Goal: Task Accomplishment & Management: Use online tool/utility

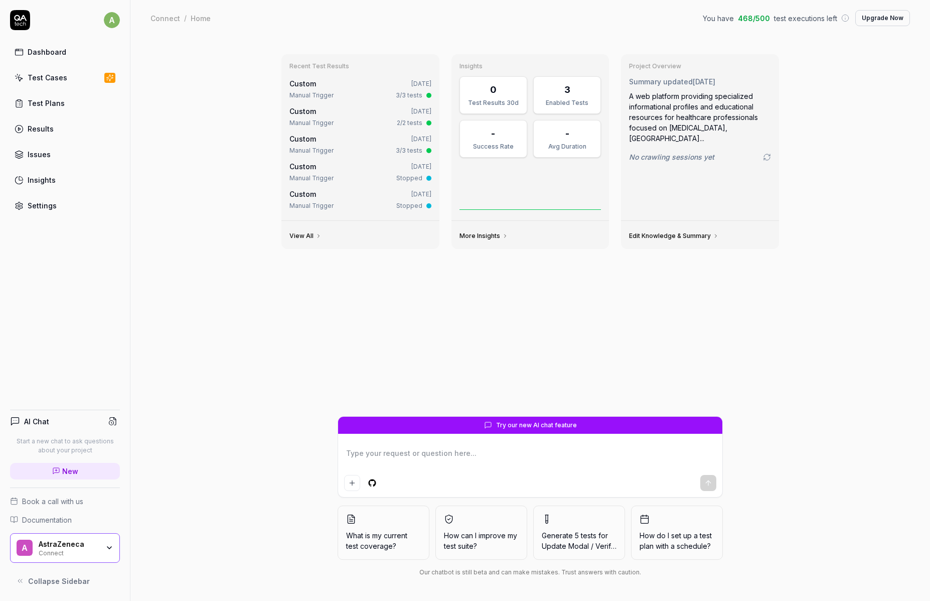
click at [106, 547] on icon "button" at bounding box center [109, 547] width 8 height 8
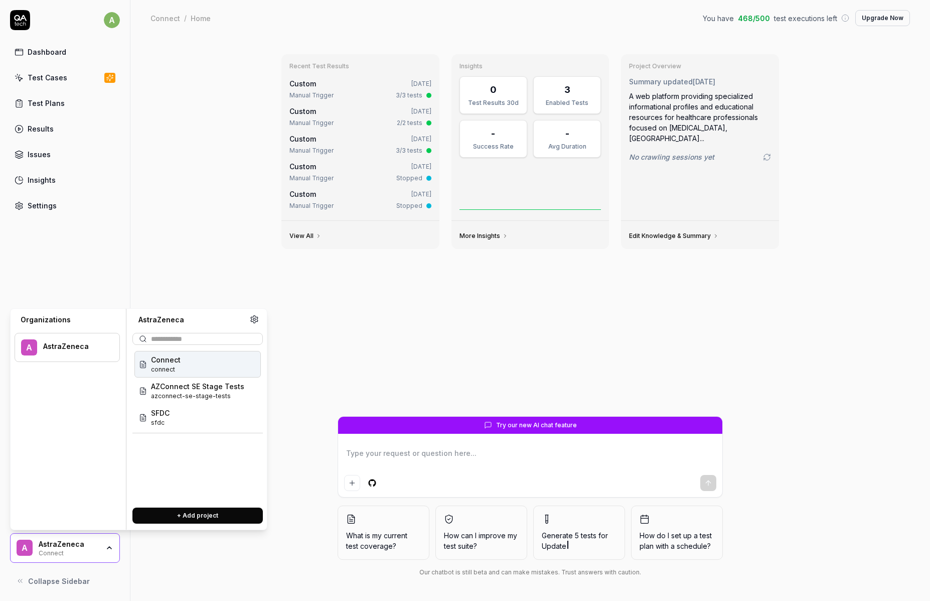
click at [187, 362] on div "Connect connect" at bounding box center [197, 364] width 126 height 27
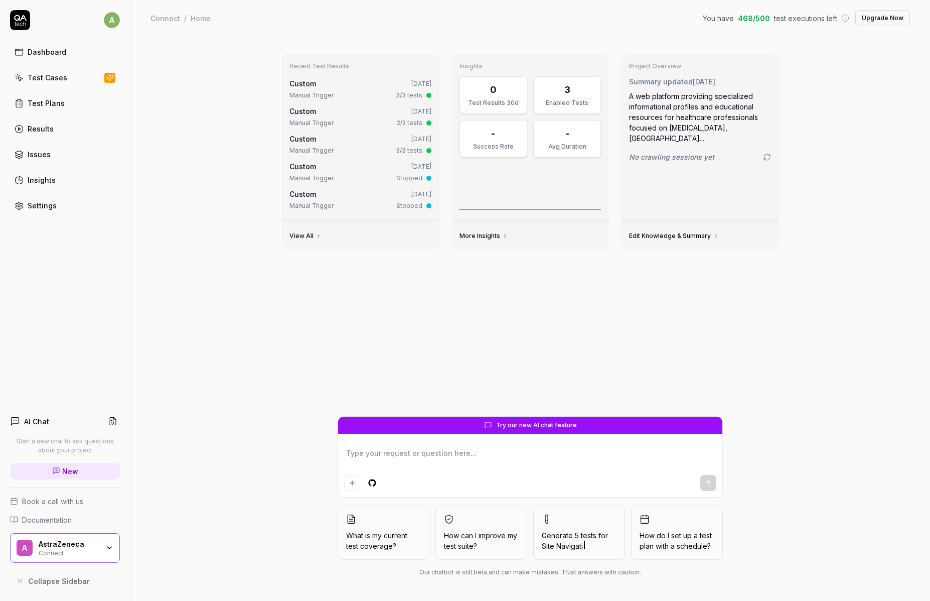
click at [413, 334] on div "Recent Test Results Custom [DATE] Manual Trigger 3/3 tests Custom [DATE] Manual…" at bounding box center [530, 231] width 514 height 370
click at [67, 543] on div "AstraZeneca" at bounding box center [69, 543] width 60 height 9
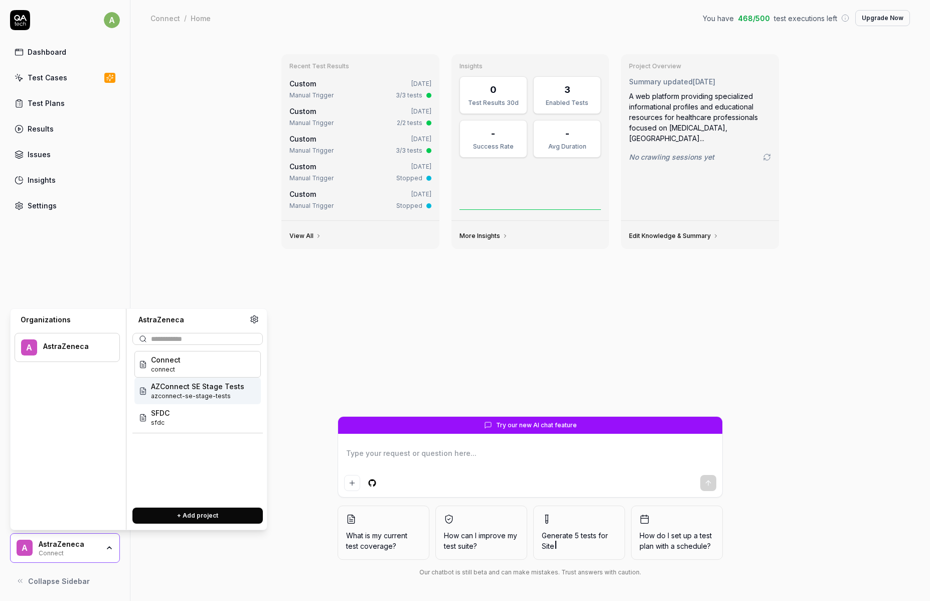
click at [170, 394] on span "azconnect-se-stage-tests" at bounding box center [197, 395] width 93 height 9
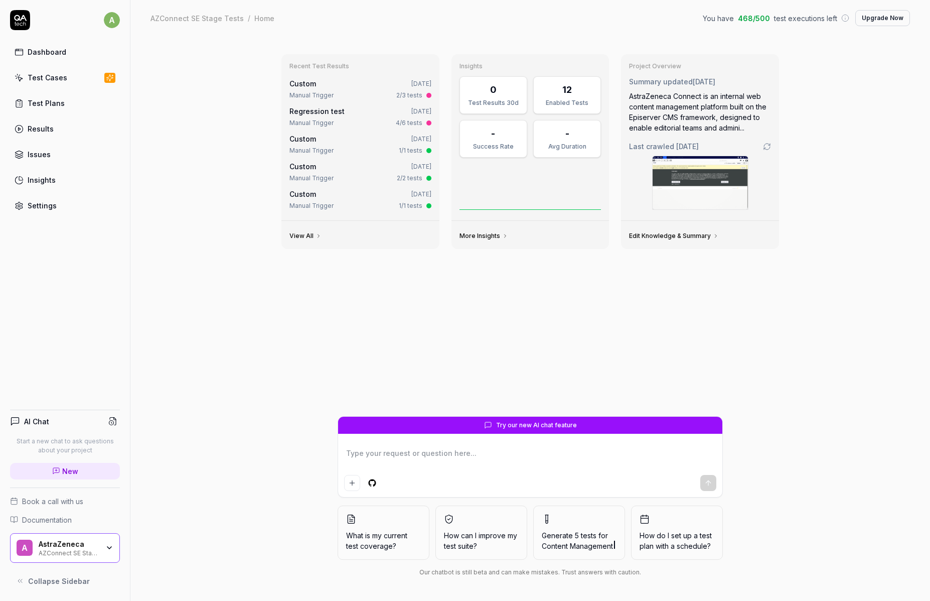
click at [45, 74] on div "Test Cases" at bounding box center [48, 77] width 40 height 11
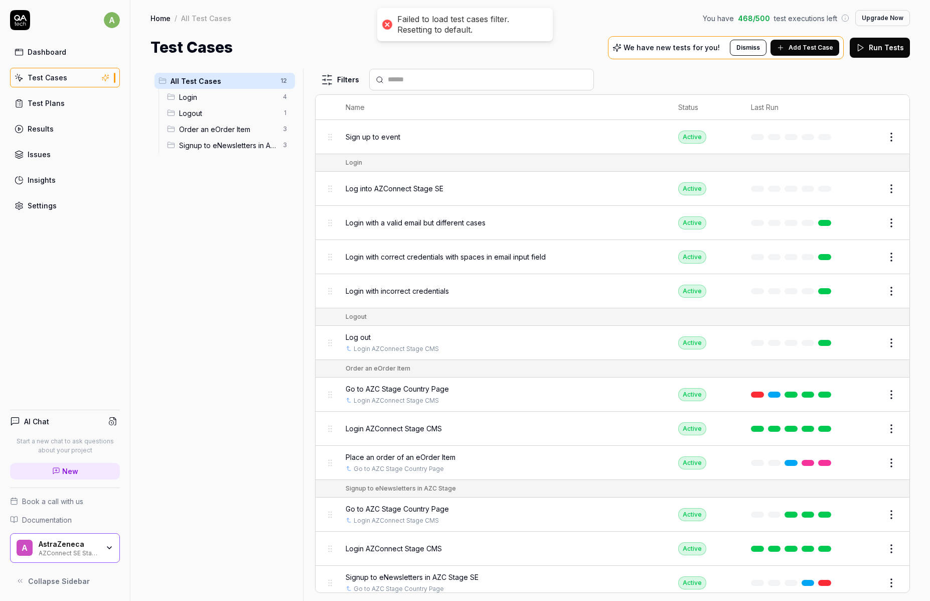
click at [78, 545] on div "AstraZeneca" at bounding box center [69, 543] width 60 height 9
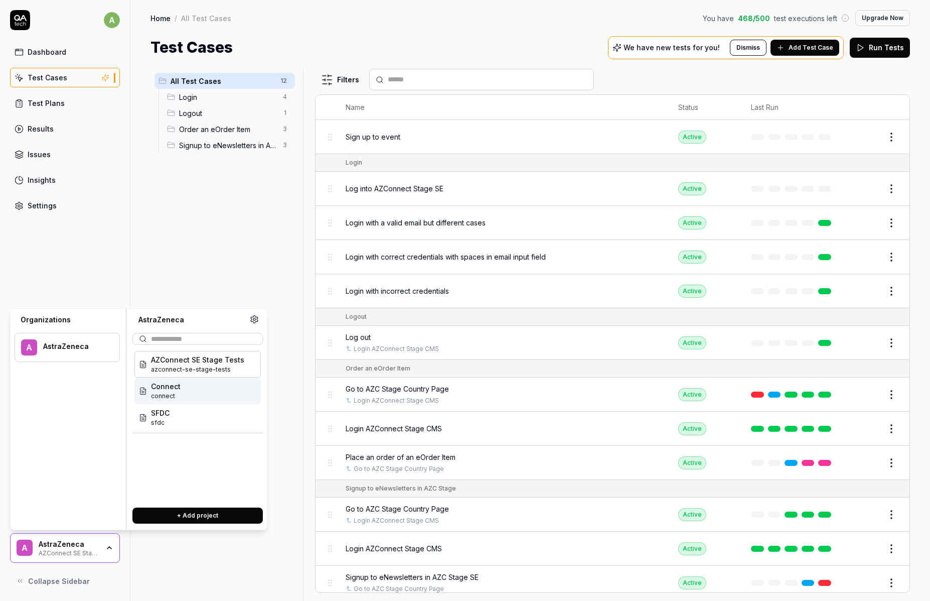
click at [171, 387] on span "Connect" at bounding box center [166, 386] width 30 height 11
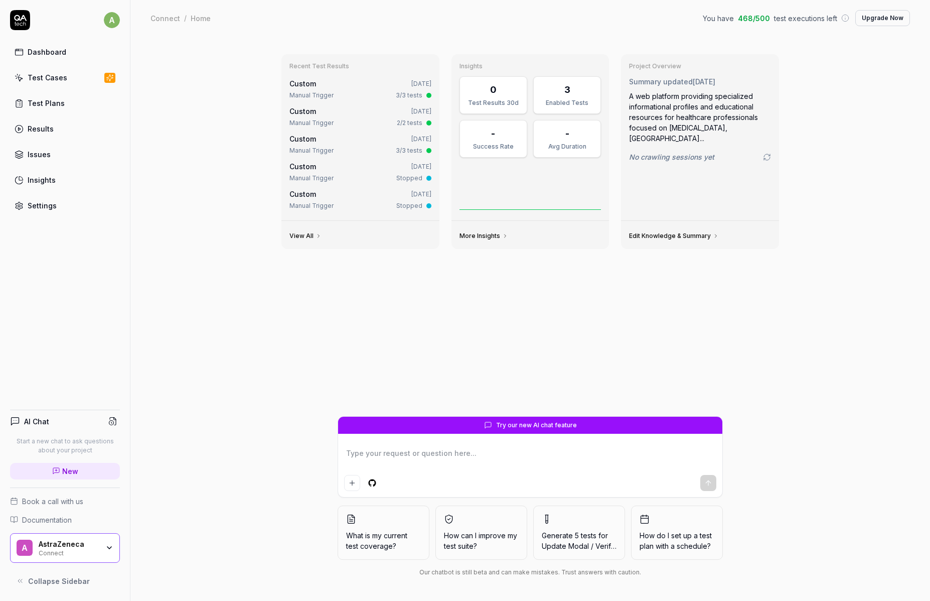
click at [53, 76] on div "Test Cases" at bounding box center [48, 77] width 40 height 11
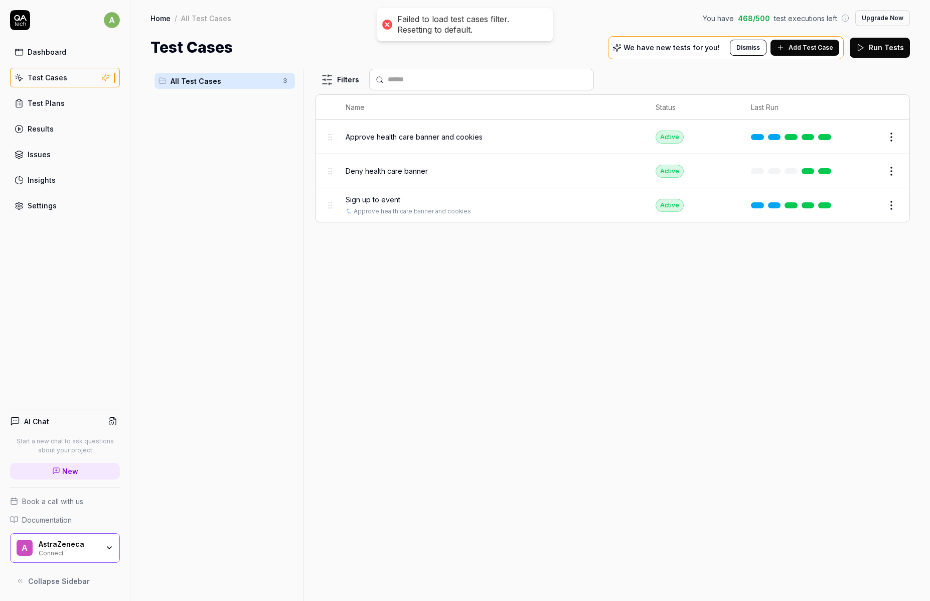
click at [381, 198] on span "Sign up to event" at bounding box center [373, 199] width 55 height 11
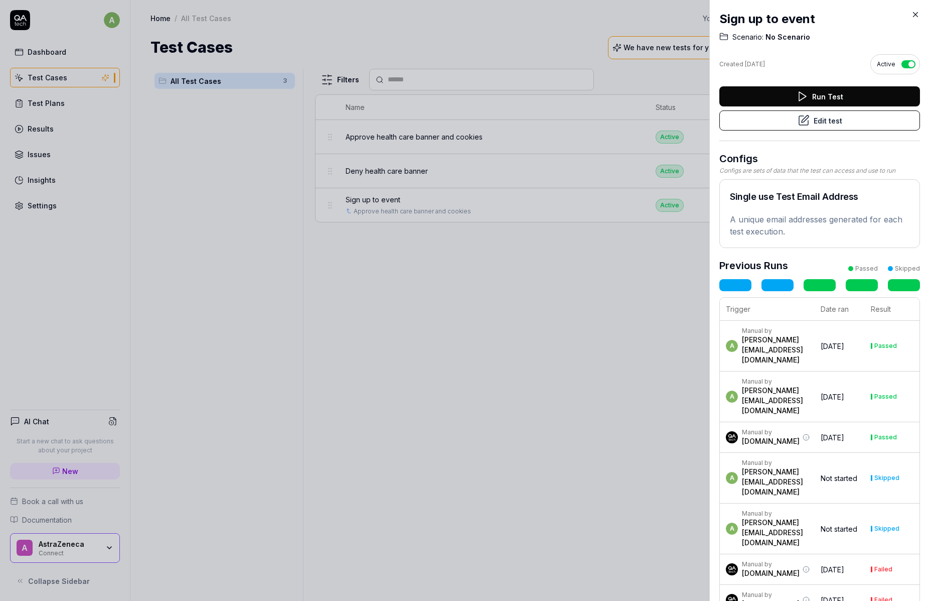
click at [831, 119] on button "Edit test" at bounding box center [819, 120] width 201 height 20
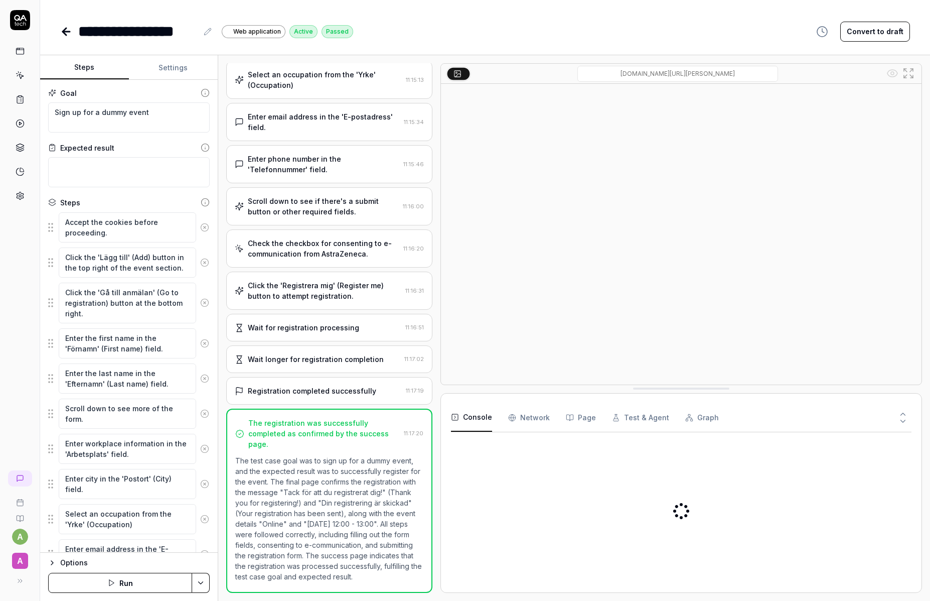
scroll to position [355, 0]
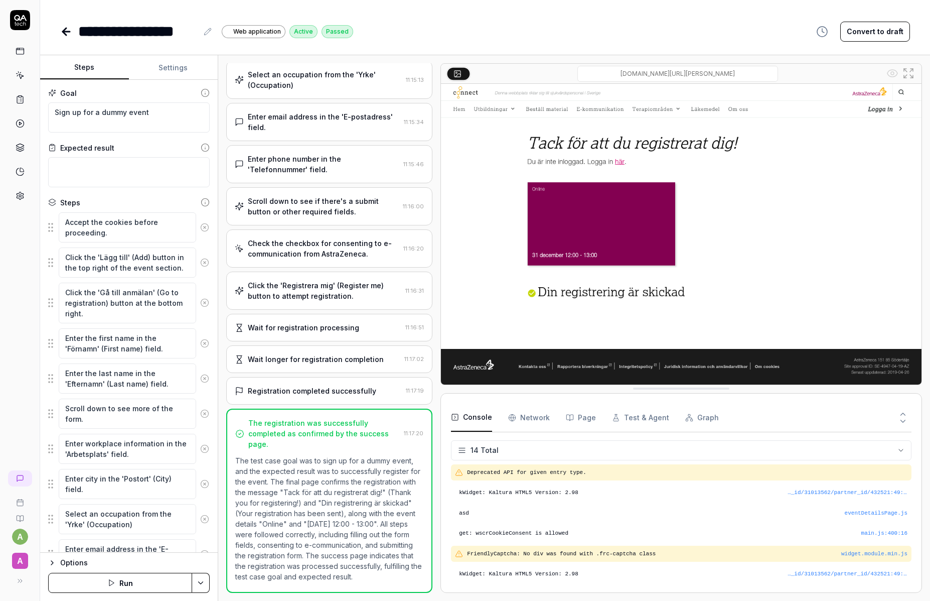
scroll to position [163, 0]
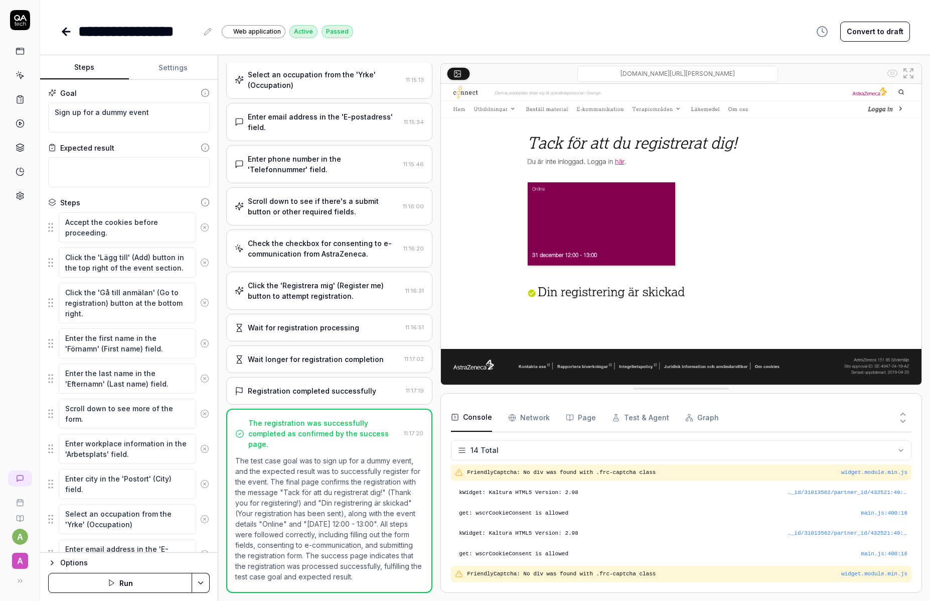
click at [124, 582] on button "Run" at bounding box center [120, 582] width 144 height 20
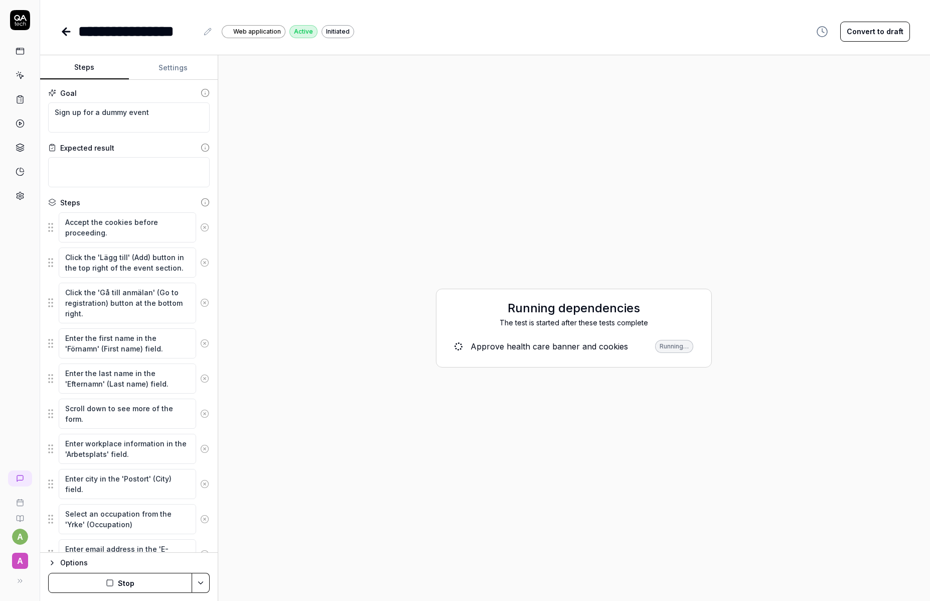
click at [121, 579] on button "Stop" at bounding box center [120, 582] width 144 height 20
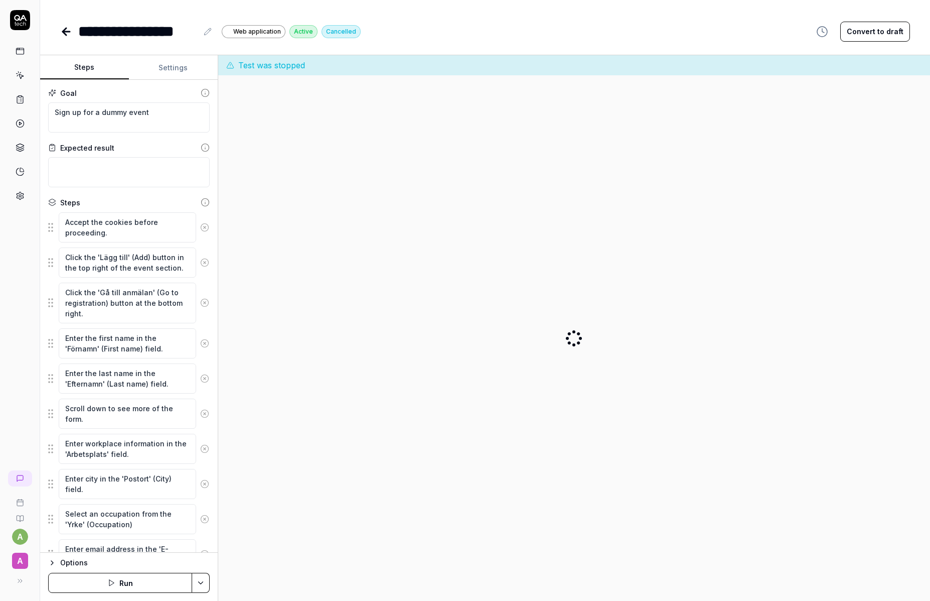
click at [68, 33] on icon at bounding box center [66, 32] width 12 height 12
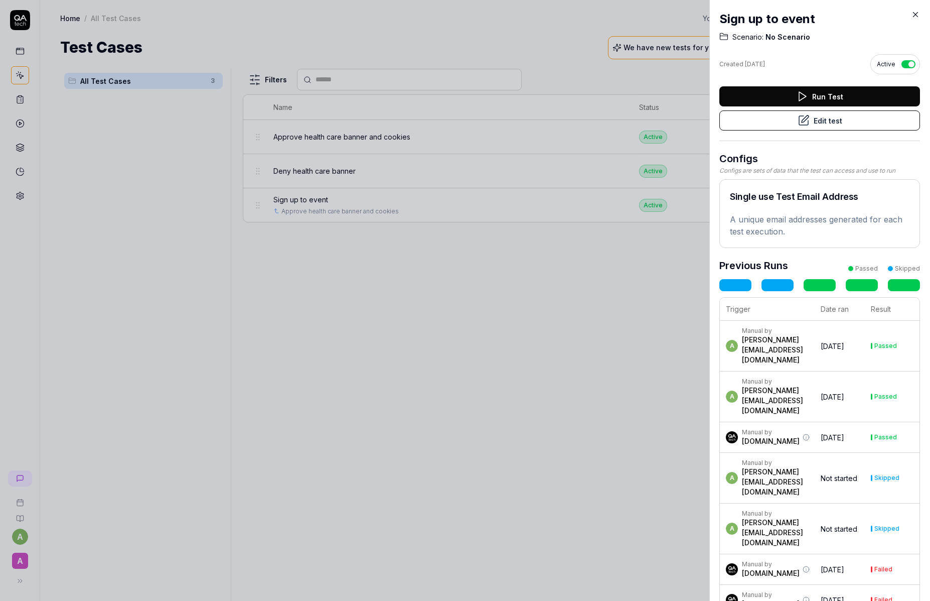
click at [604, 303] on div at bounding box center [465, 300] width 930 height 601
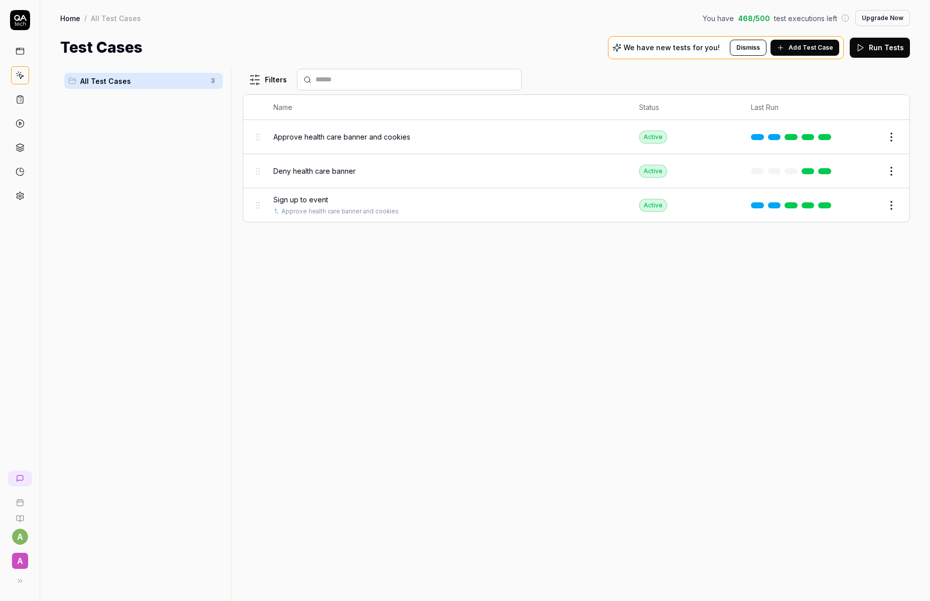
click at [365, 135] on span "Approve health care banner and cookies" at bounding box center [341, 136] width 137 height 11
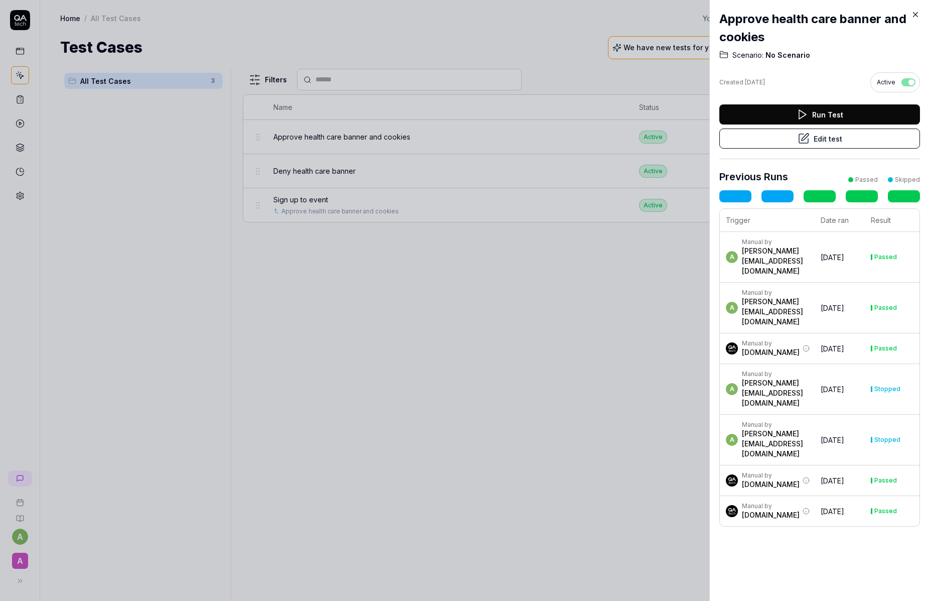
click at [815, 117] on button "Run Test" at bounding box center [819, 114] width 201 height 20
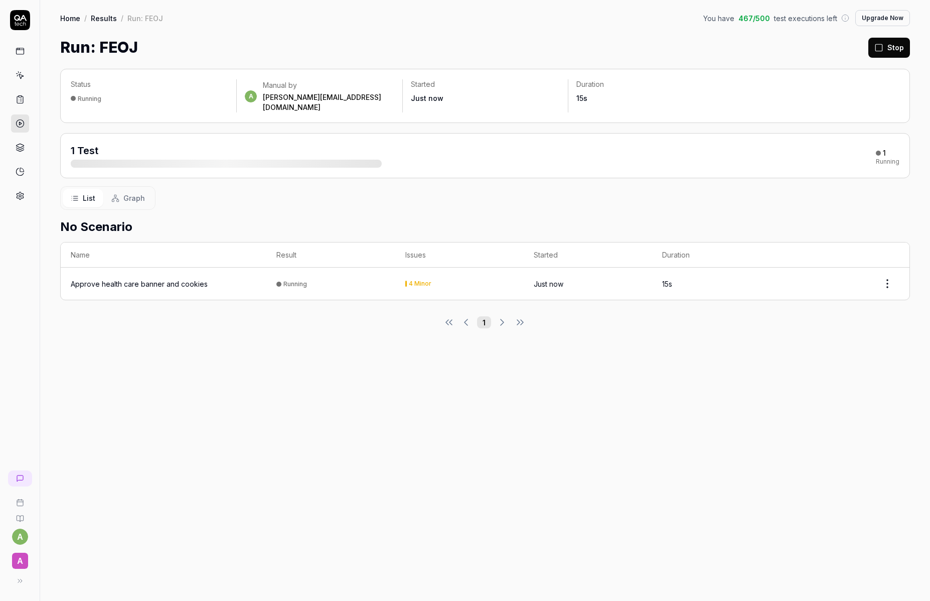
click at [894, 46] on button "Stop" at bounding box center [889, 48] width 42 height 20
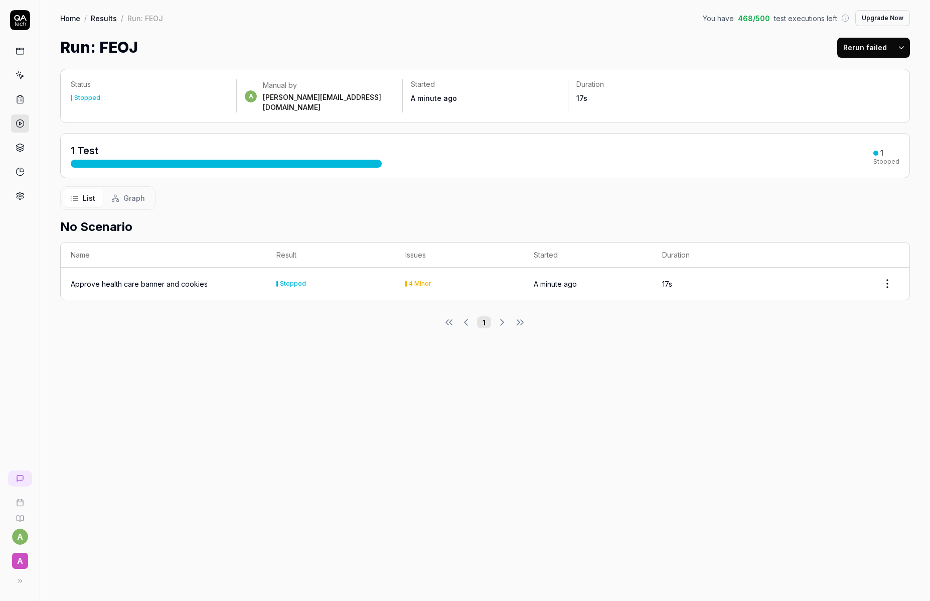
click at [66, 20] on link "Home" at bounding box center [70, 18] width 20 height 10
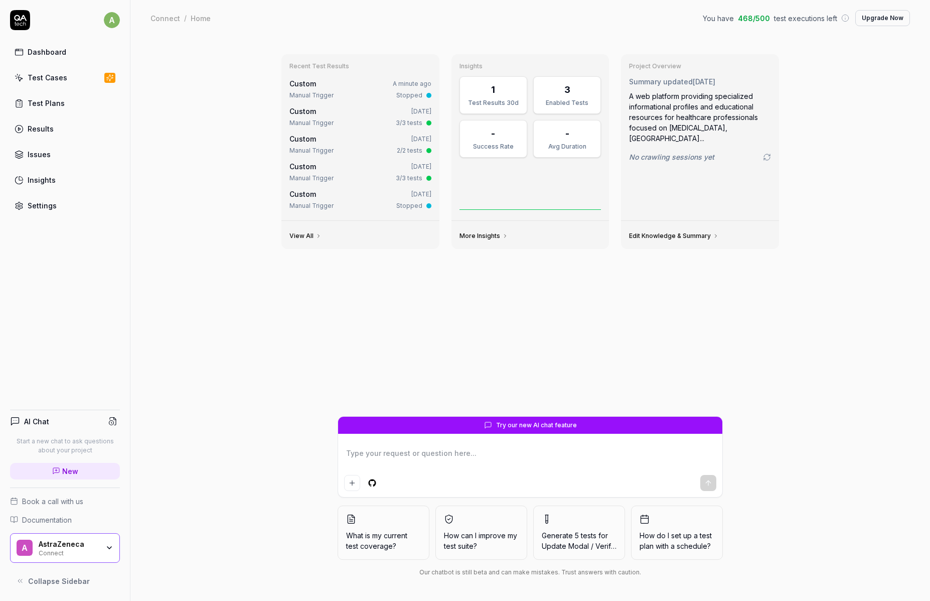
click at [55, 74] on div "Test Cases" at bounding box center [48, 77] width 40 height 11
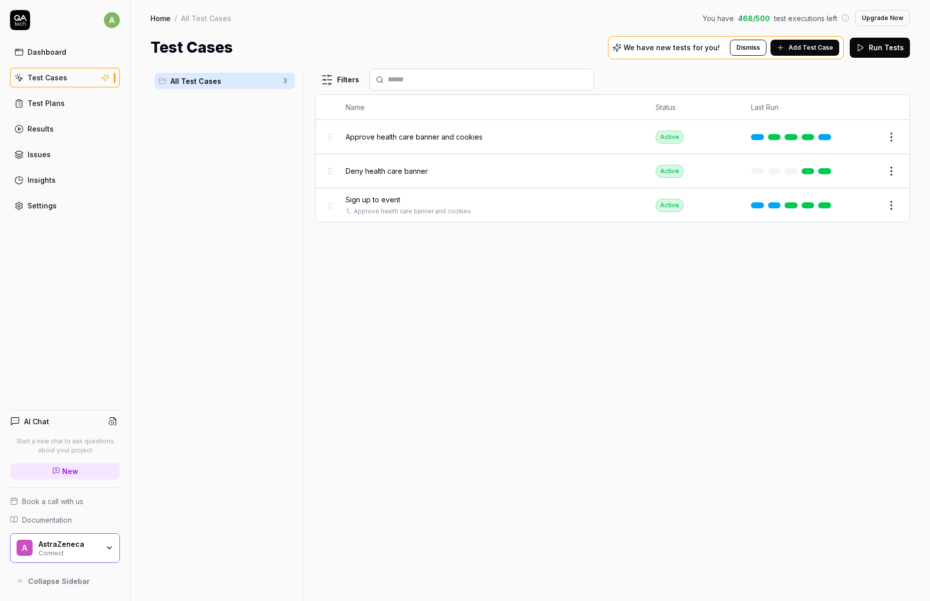
click at [867, 137] on button "Edit" at bounding box center [867, 137] width 24 height 16
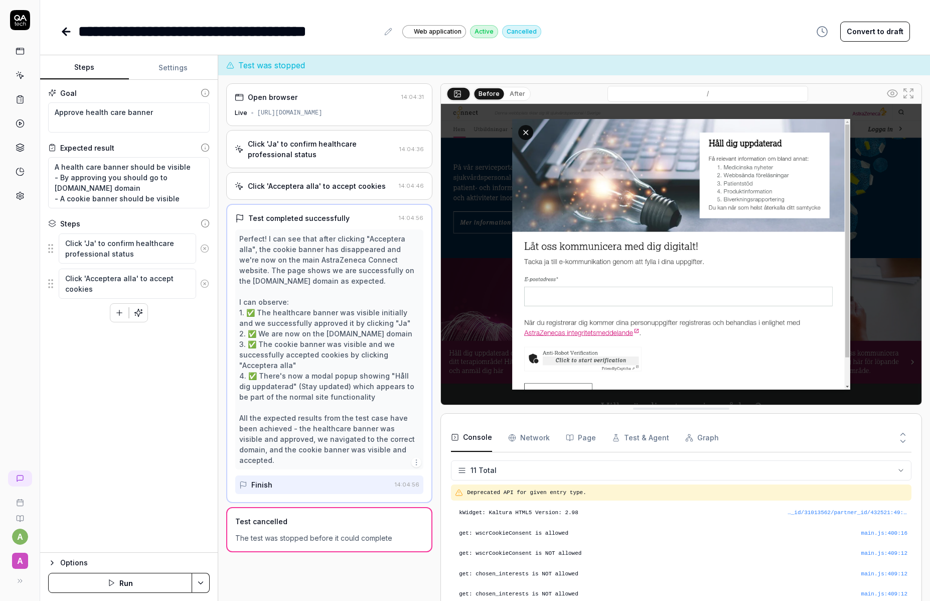
scroll to position [94, 0]
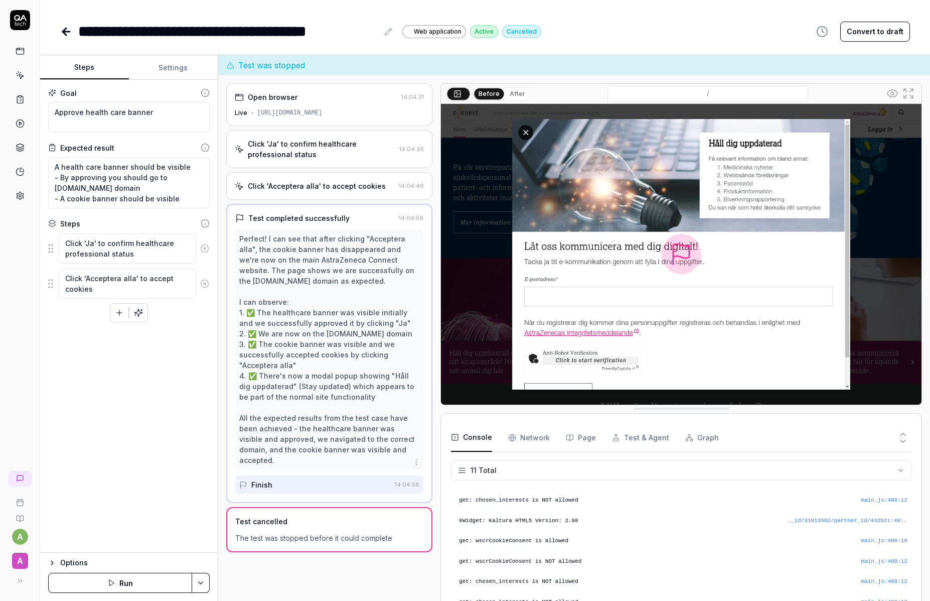
click at [122, 583] on button "Run" at bounding box center [120, 582] width 144 height 20
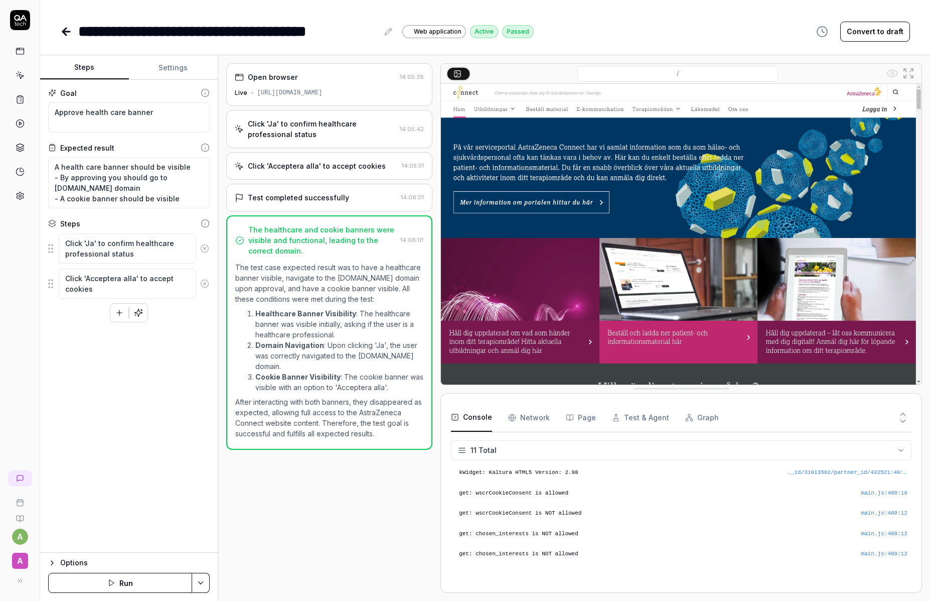
scroll to position [101, 0]
click at [64, 30] on icon at bounding box center [65, 31] width 4 height 7
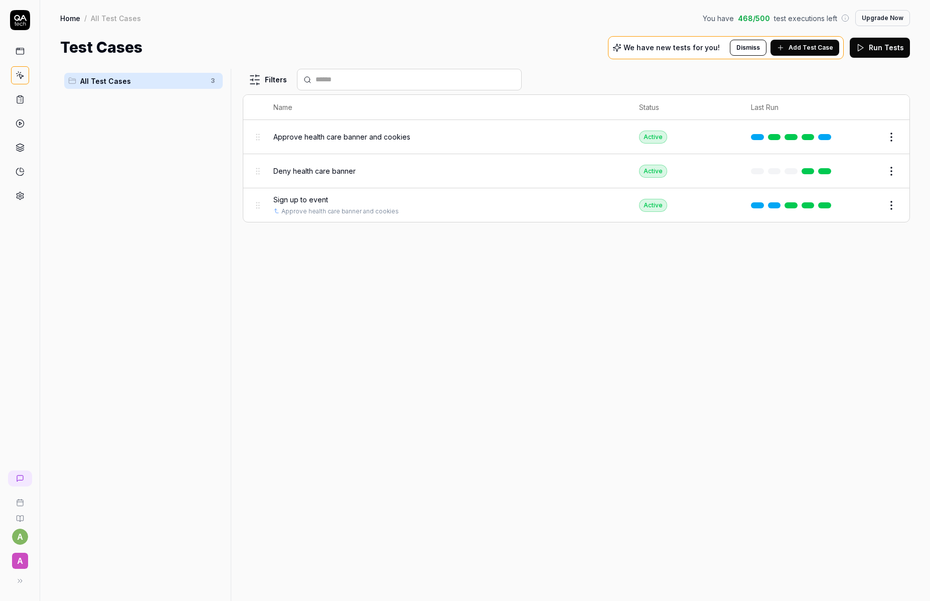
click at [312, 197] on span "Sign up to event" at bounding box center [300, 199] width 55 height 11
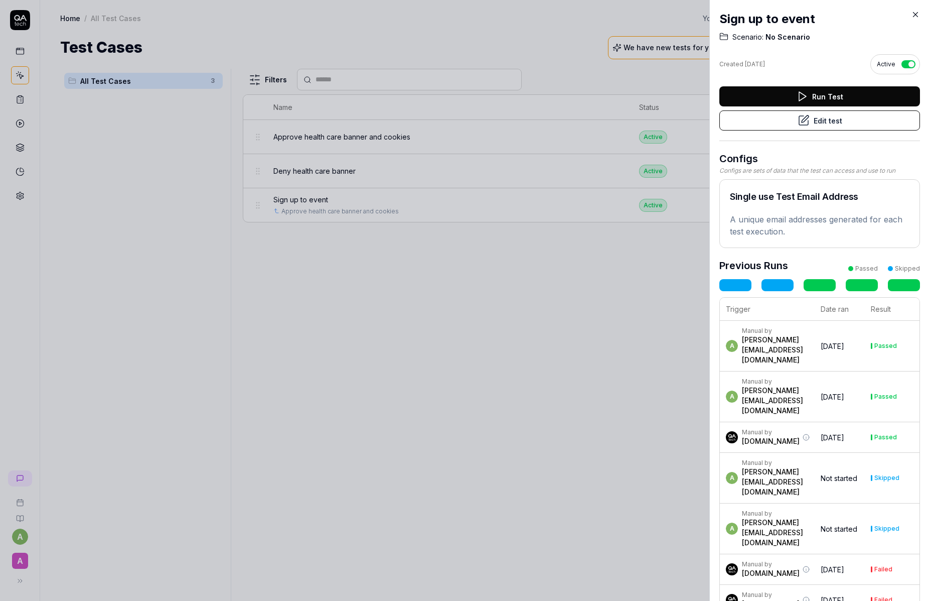
click at [855, 115] on button "Edit test" at bounding box center [819, 120] width 201 height 20
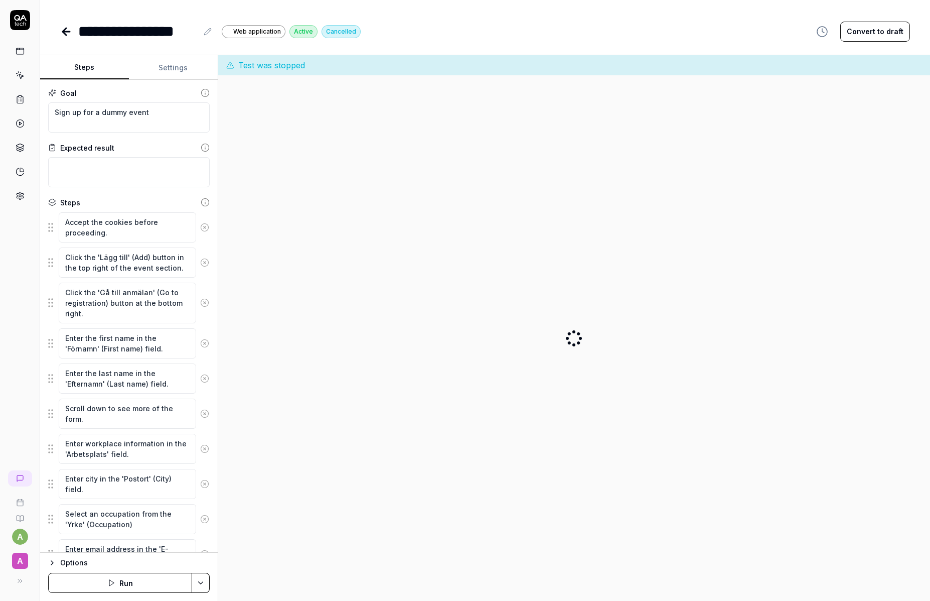
type textarea "*"
click at [63, 34] on icon at bounding box center [66, 32] width 12 height 12
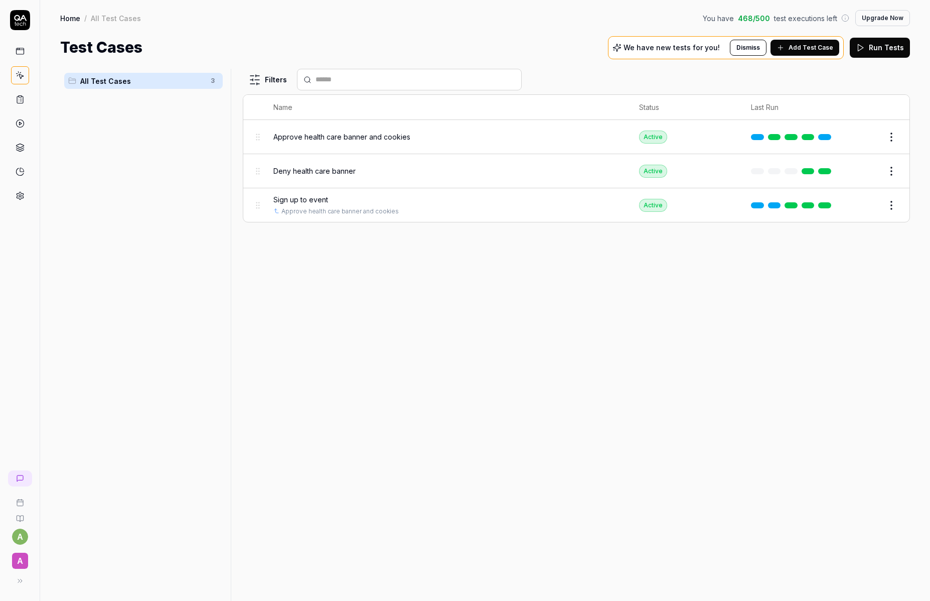
click at [469, 243] on div "Filters Name Status Last Run Approve health care banner and cookies Active Edit…" at bounding box center [576, 335] width 667 height 532
click at [299, 200] on span "Sign up to event" at bounding box center [300, 199] width 55 height 11
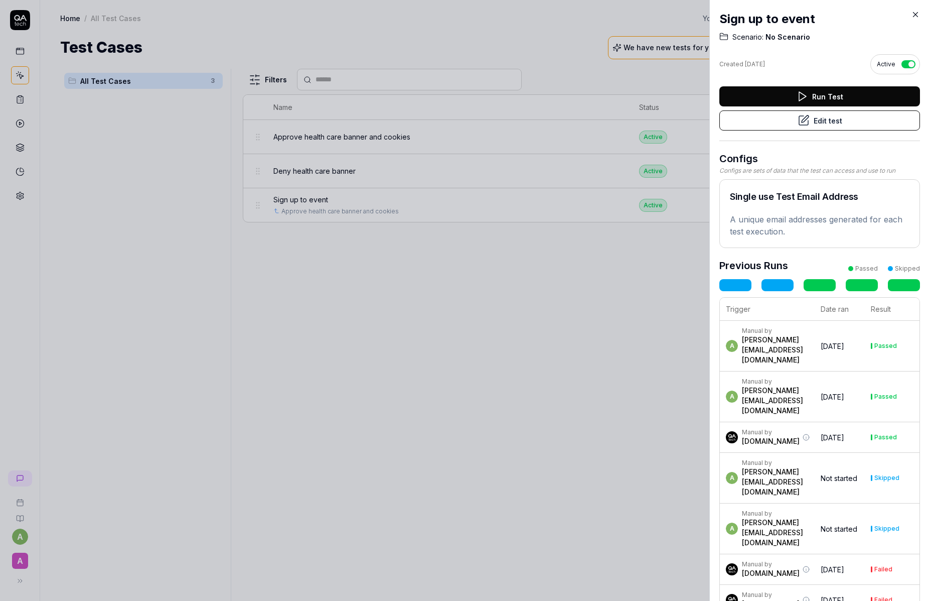
click at [812, 115] on button "Edit test" at bounding box center [819, 120] width 201 height 20
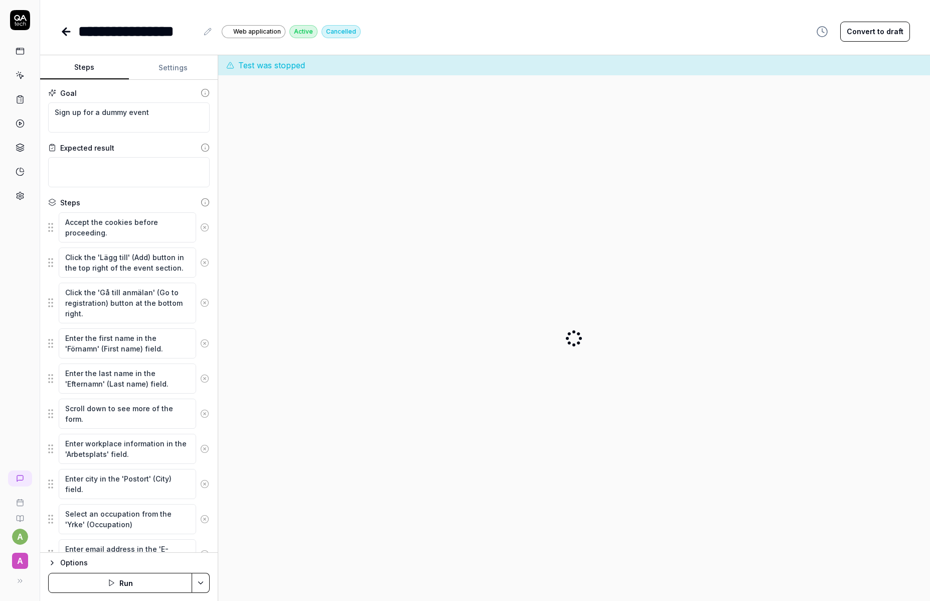
type textarea "*"
click at [125, 584] on button "Run" at bounding box center [120, 582] width 144 height 20
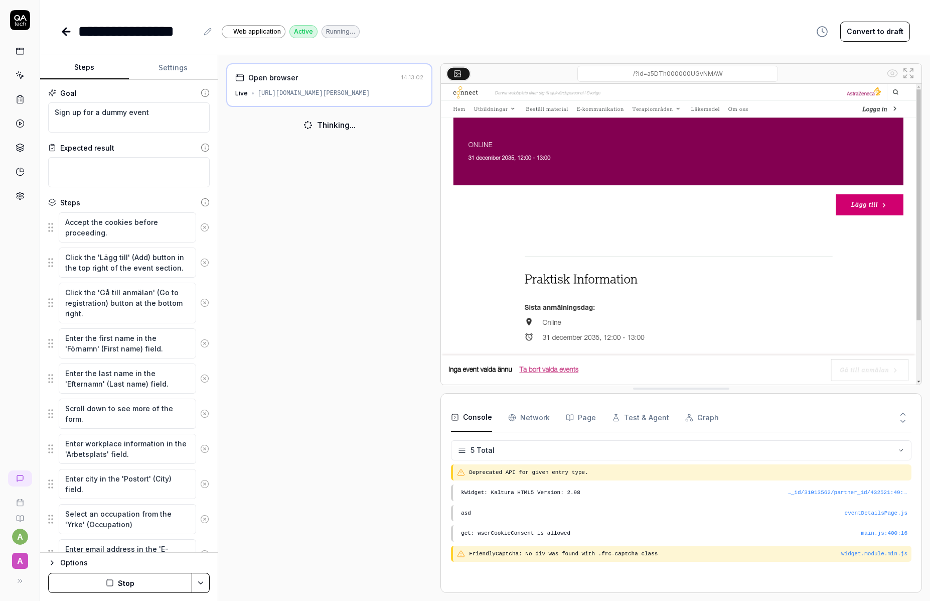
click at [115, 580] on button "Stop" at bounding box center [120, 582] width 144 height 20
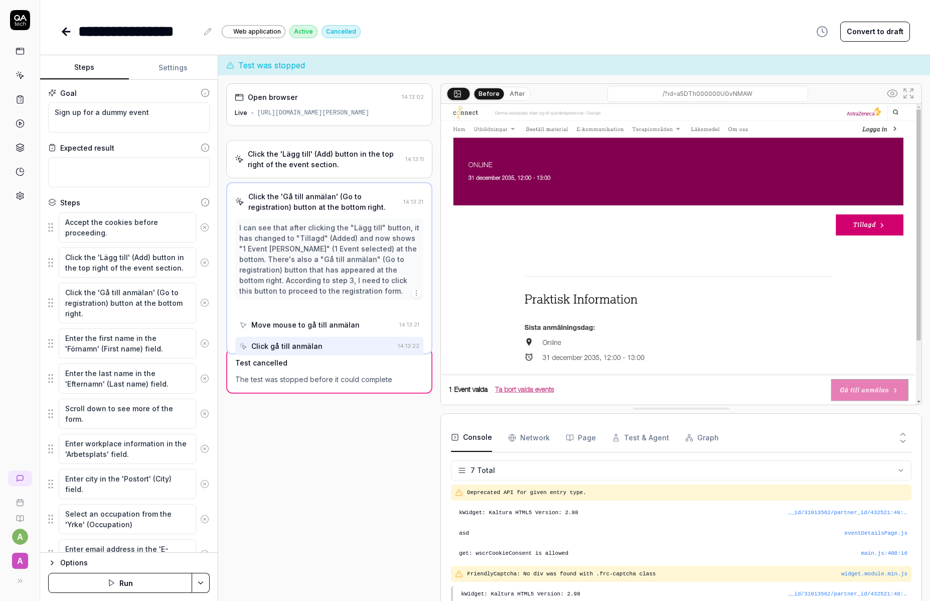
scroll to position [13, 0]
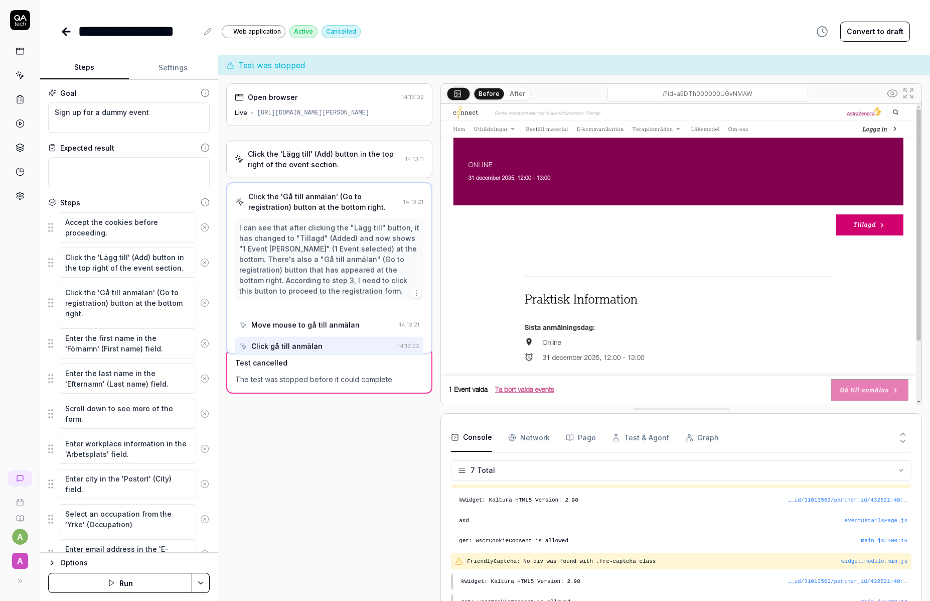
click at [111, 582] on icon "button" at bounding box center [111, 582] width 8 height 8
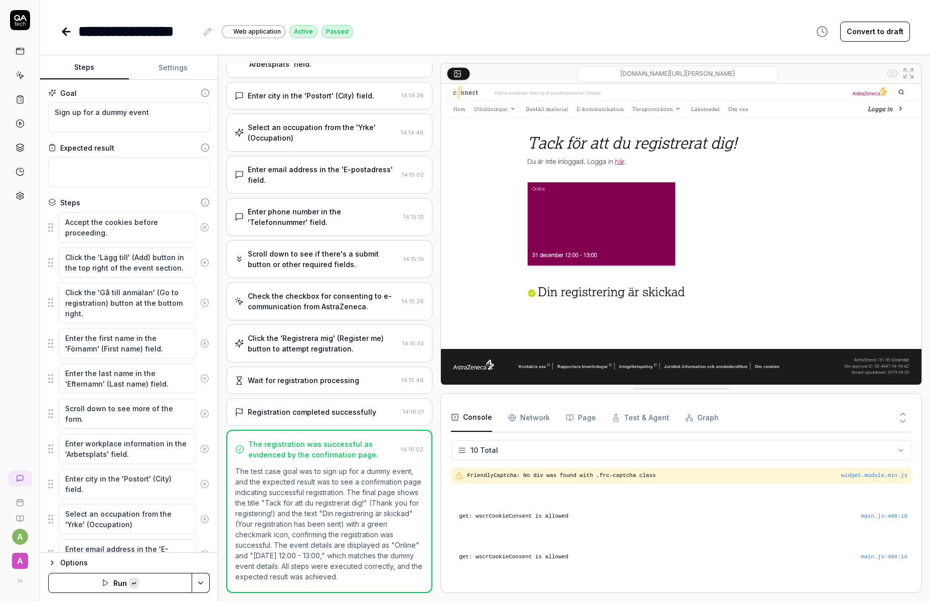
scroll to position [81, 0]
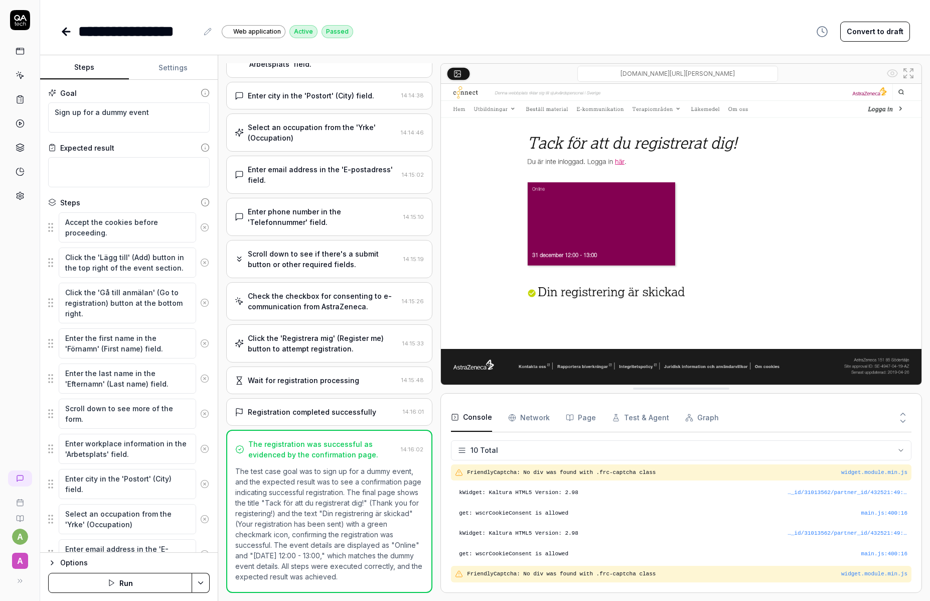
type textarea "*"
